Goal: Information Seeking & Learning: Learn about a topic

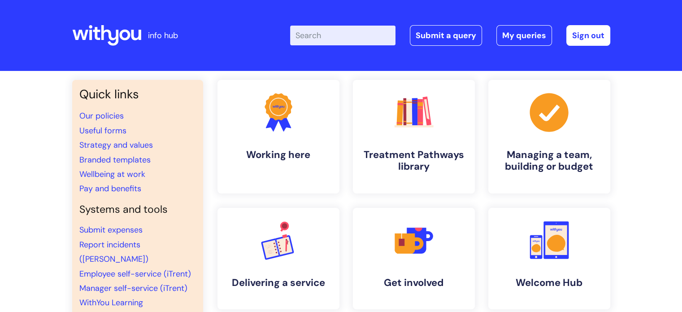
click at [343, 37] on input "Enter your search term here..." at bounding box center [342, 36] width 105 height 20
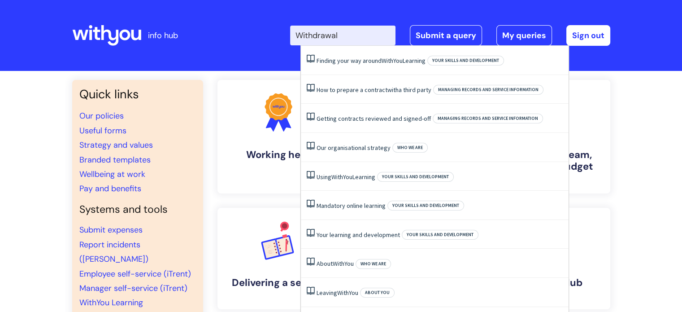
type input "Withdrawal"
click button "Search" at bounding box center [0, 0] width 0 height 0
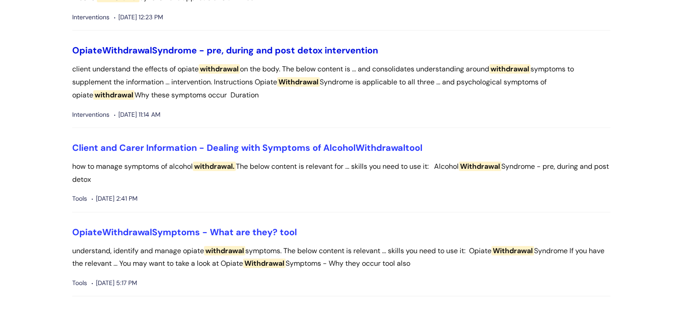
scroll to position [151, 0]
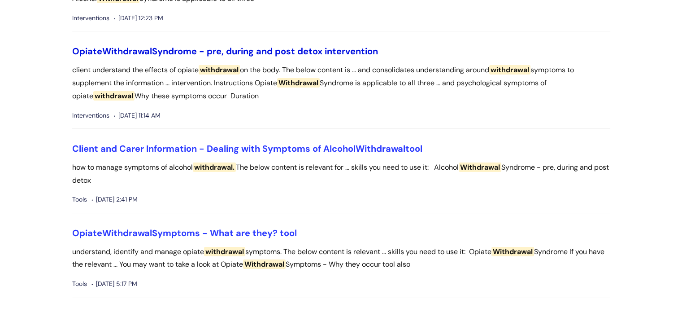
click at [152, 52] on span "Withdrawal" at bounding box center [127, 51] width 50 height 12
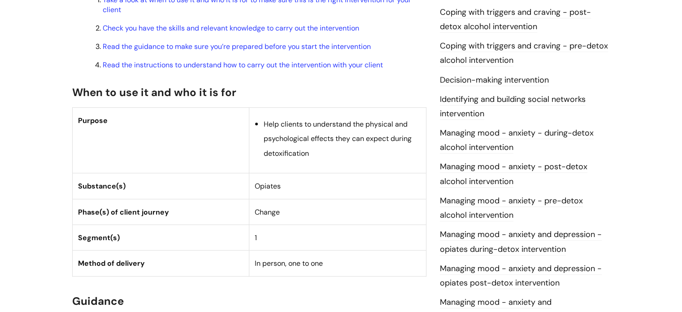
scroll to position [355, 0]
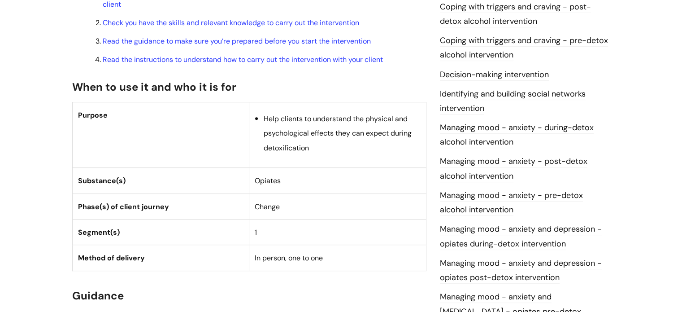
click at [242, 163] on td "Purpose" at bounding box center [160, 134] width 177 height 65
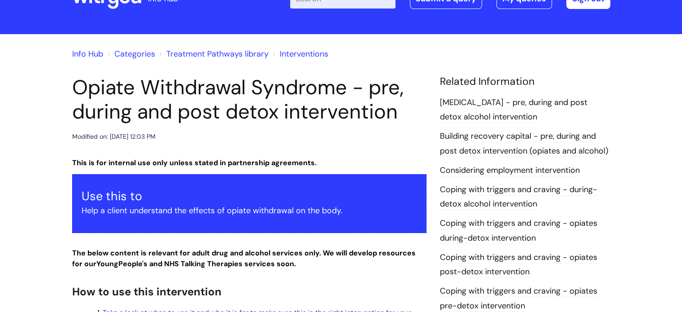
scroll to position [0, 0]
